Goal: Task Accomplishment & Management: Manage account settings

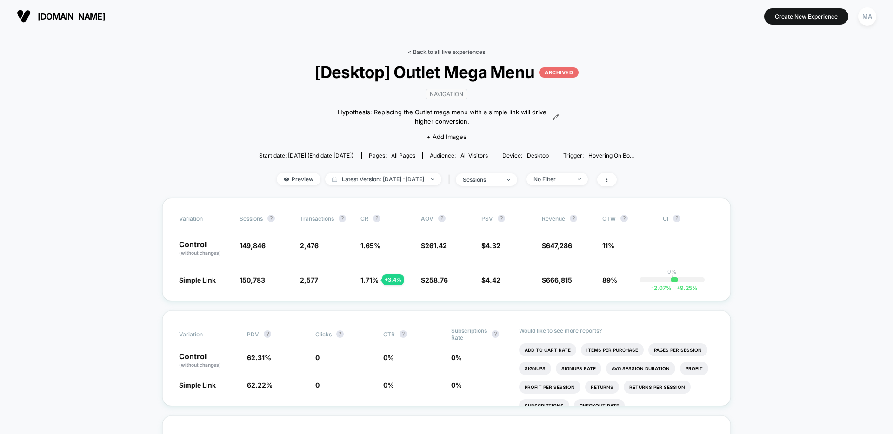
click at [446, 51] on link "< Back to all live experiences" at bounding box center [446, 51] width 77 height 7
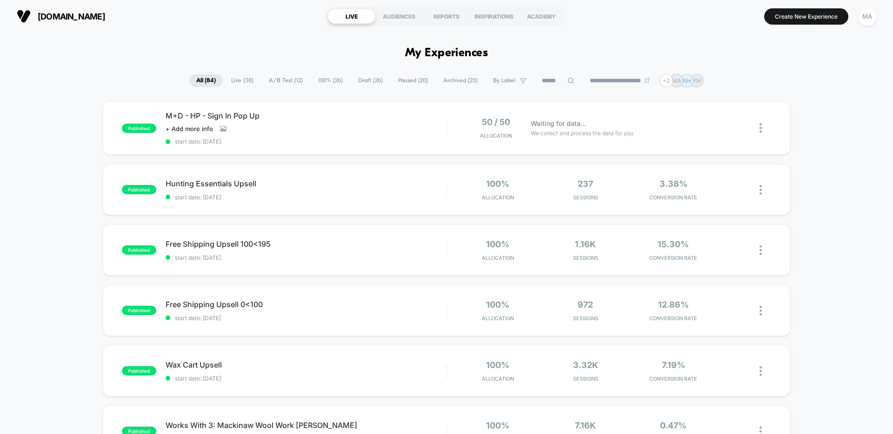
click at [279, 83] on span "A/B Test ( 12 )" at bounding box center [286, 80] width 48 height 13
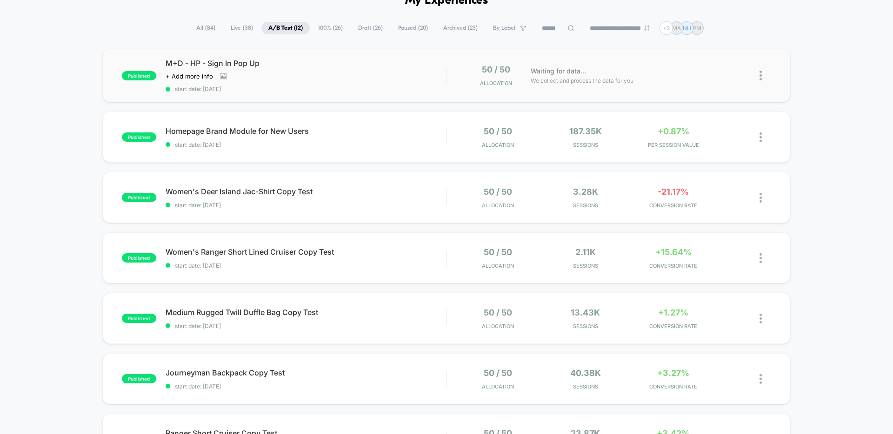
scroll to position [53, 0]
click at [301, 128] on span "Homepage Brand Module for New Users Click to edit experience details" at bounding box center [306, 130] width 280 height 9
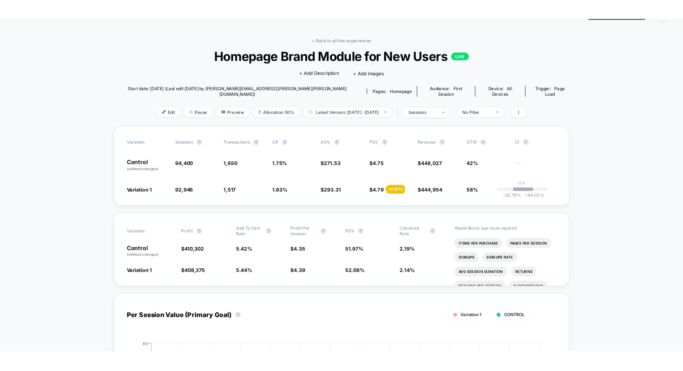
scroll to position [25, 0]
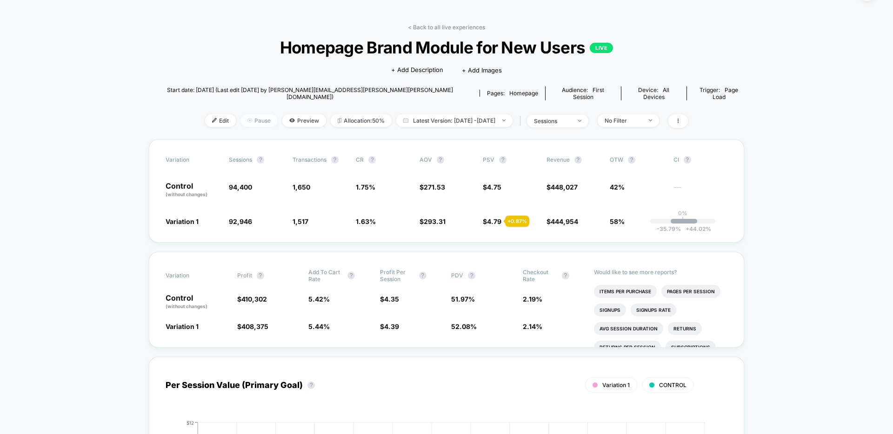
click at [240, 115] on span "Pause" at bounding box center [258, 120] width 37 height 13
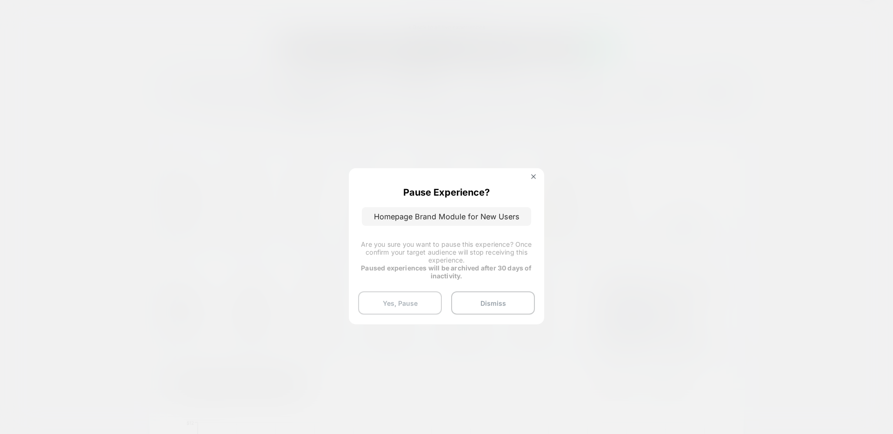
click at [414, 302] on button "Yes, Pause" at bounding box center [400, 303] width 84 height 23
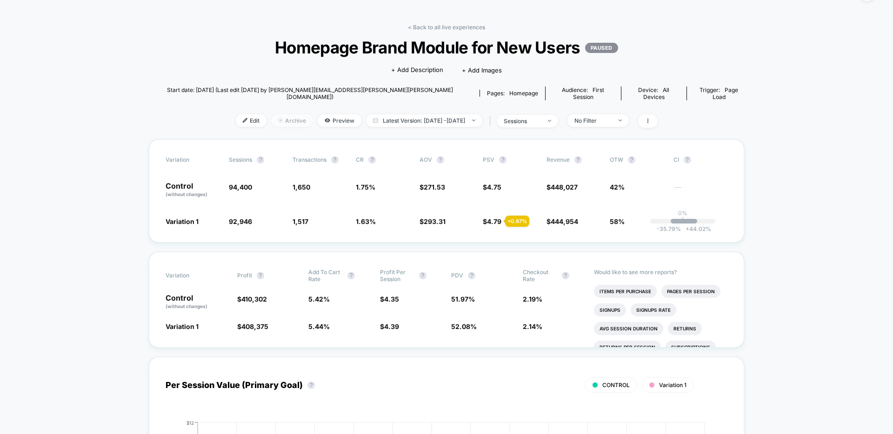
click at [271, 114] on span "Archive" at bounding box center [292, 120] width 42 height 13
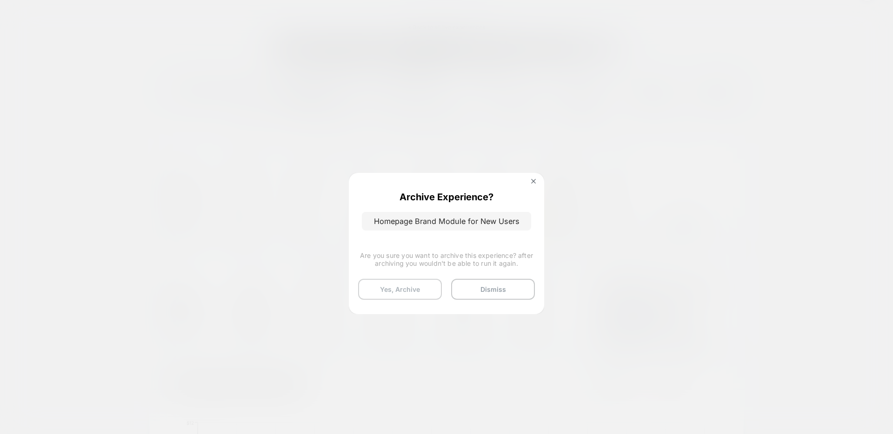
click at [401, 289] on button "Yes, Archive" at bounding box center [400, 289] width 84 height 21
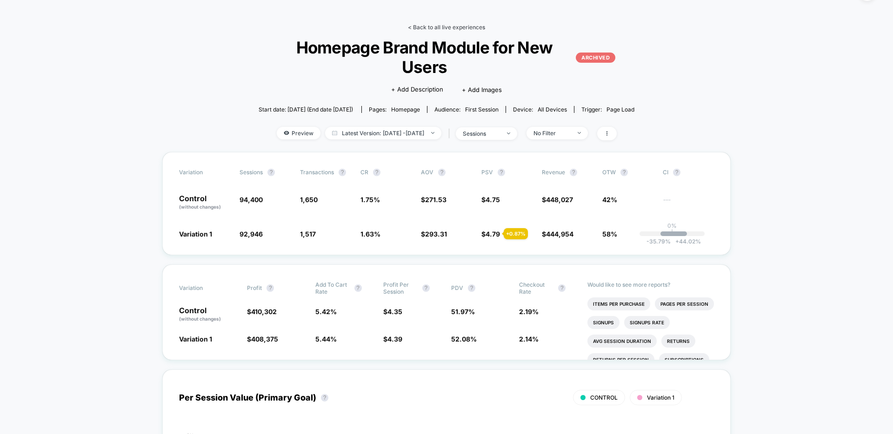
click at [447, 27] on link "< Back to all live experiences" at bounding box center [446, 27] width 77 height 7
